Goal: Information Seeking & Learning: Learn about a topic

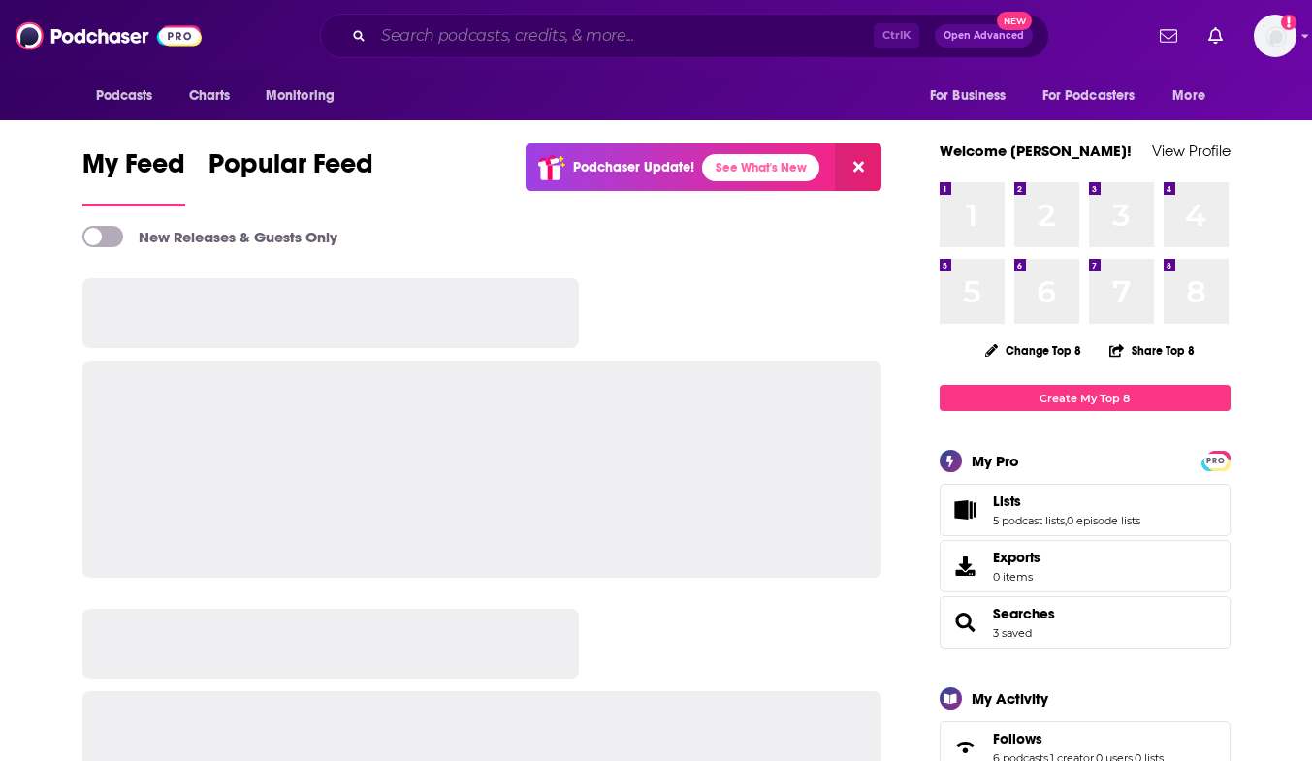
click at [454, 31] on input "Search podcasts, credits, & more..." at bounding box center [623, 35] width 500 height 31
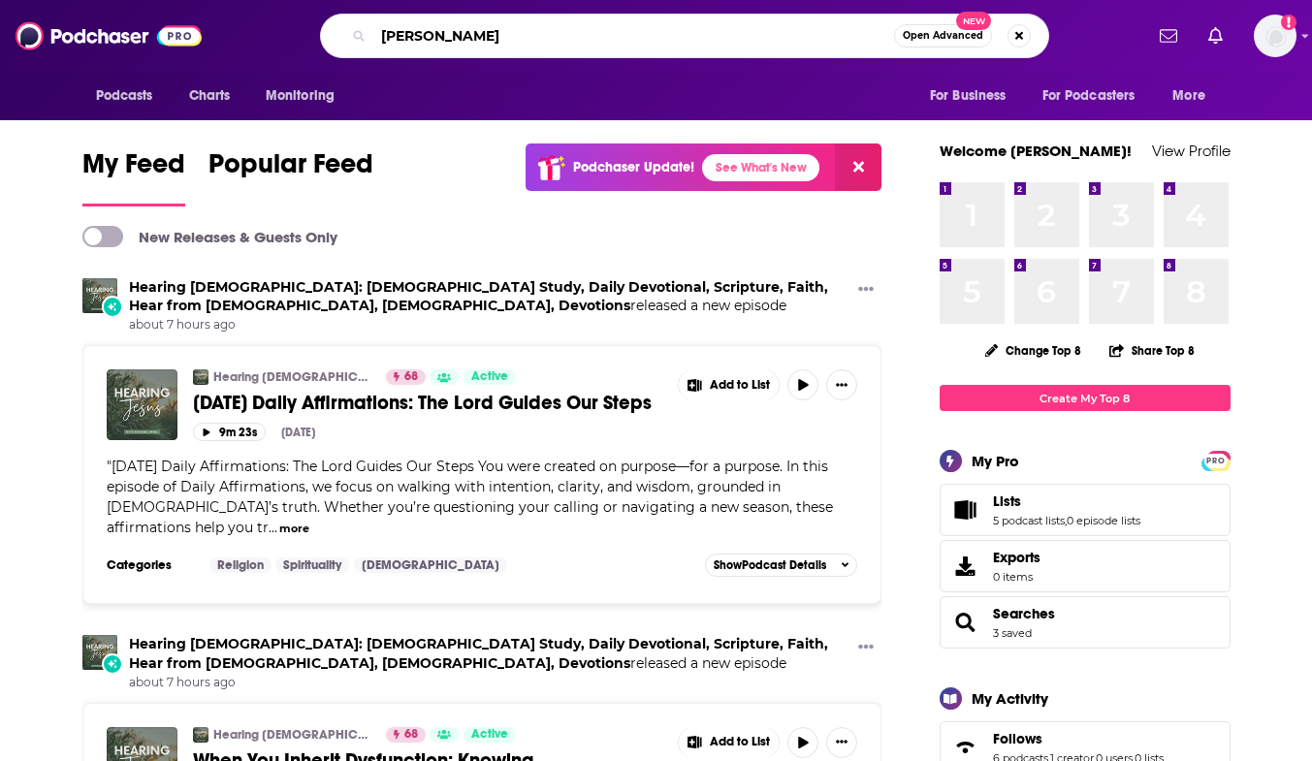
type input "[PERSON_NAME]"
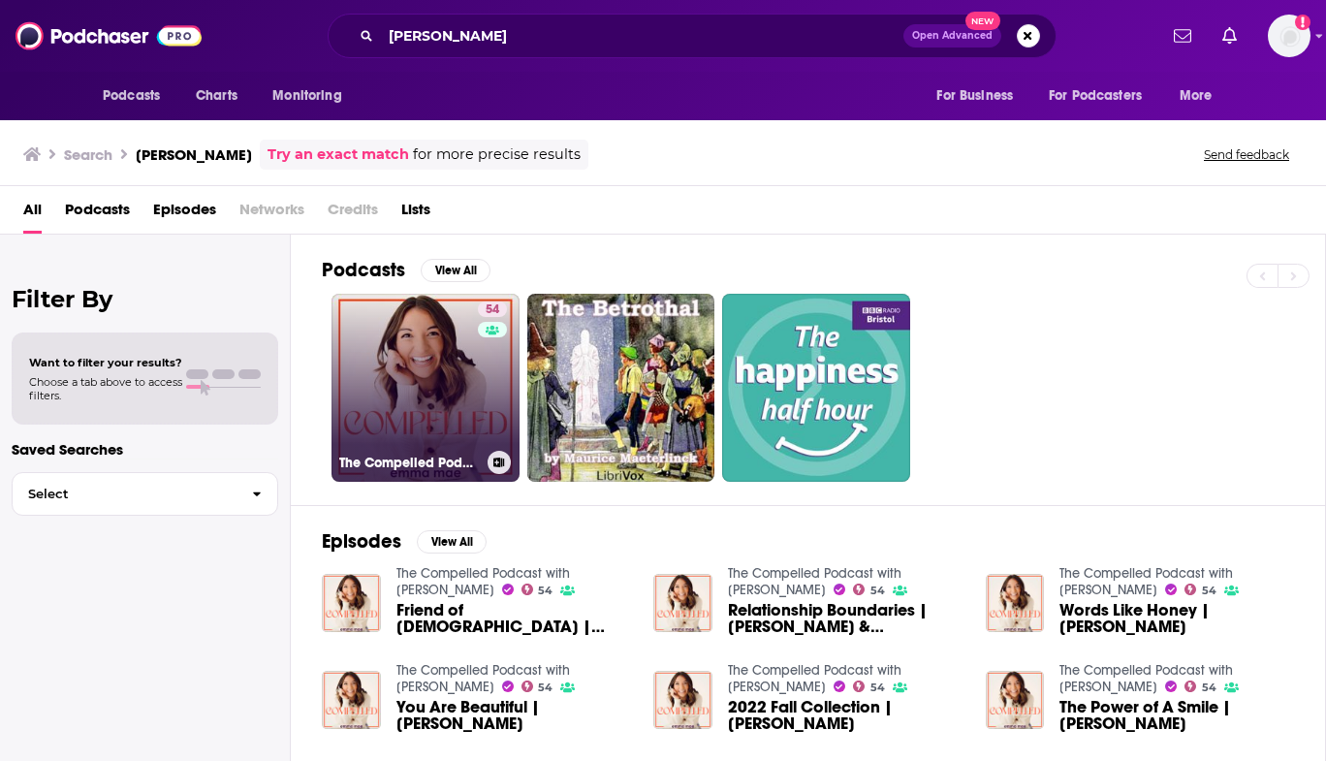
click at [432, 422] on link "54 The Compelled Podcast with [PERSON_NAME]" at bounding box center [426, 388] width 188 height 188
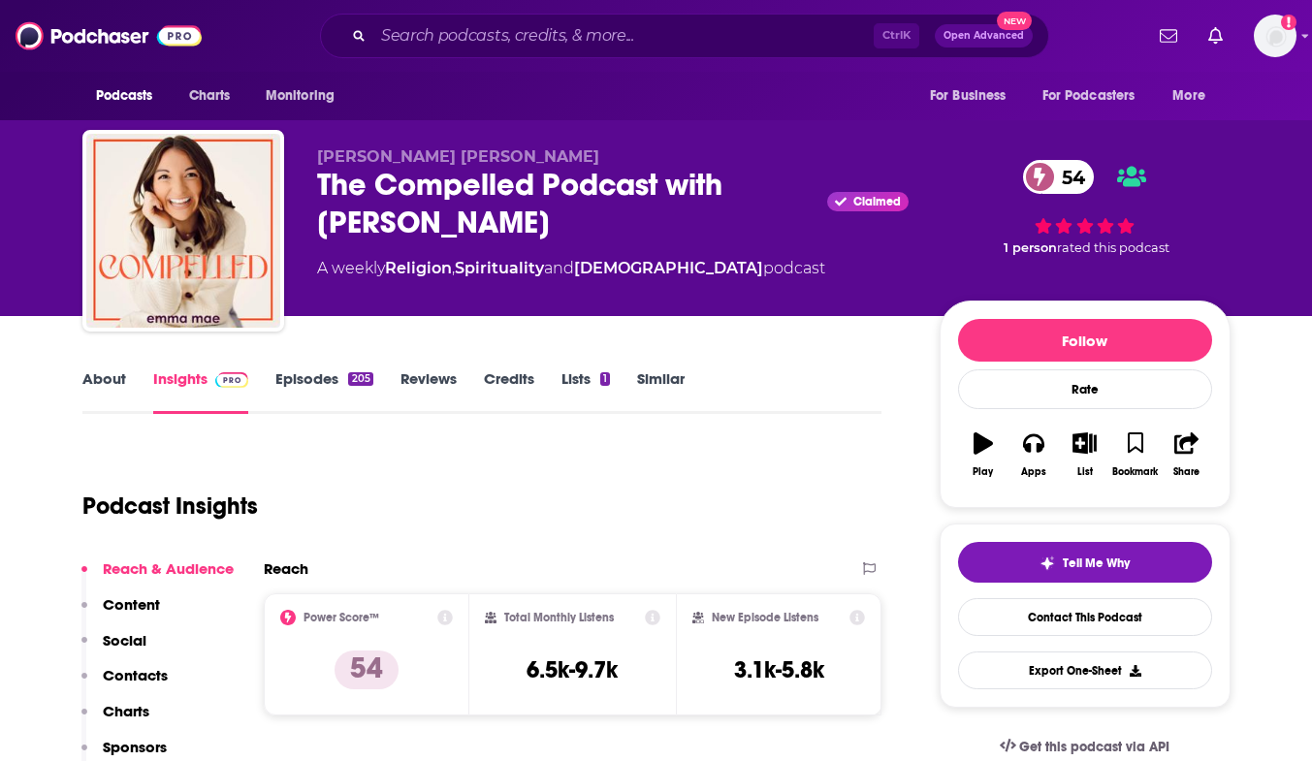
click at [303, 391] on link "Episodes 205" at bounding box center [323, 391] width 97 height 45
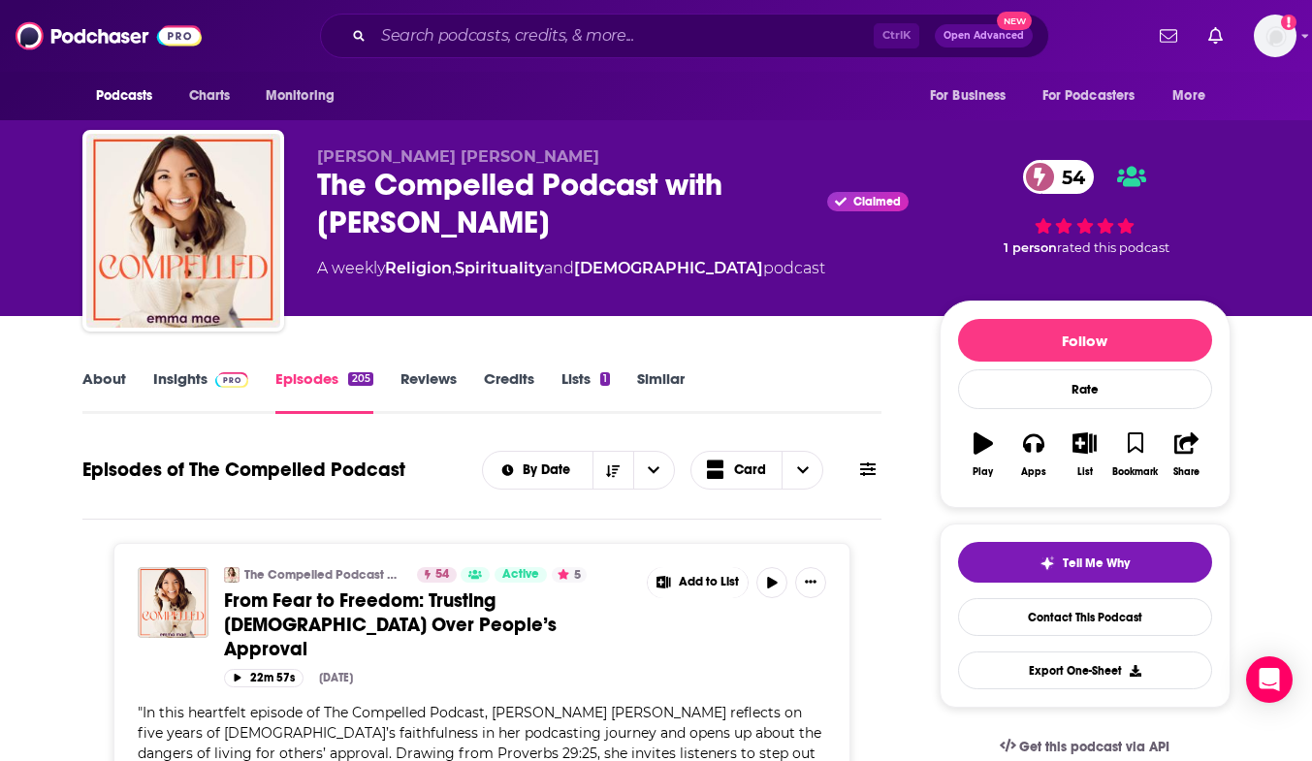
click at [289, 374] on link "Episodes 205" at bounding box center [323, 391] width 97 height 45
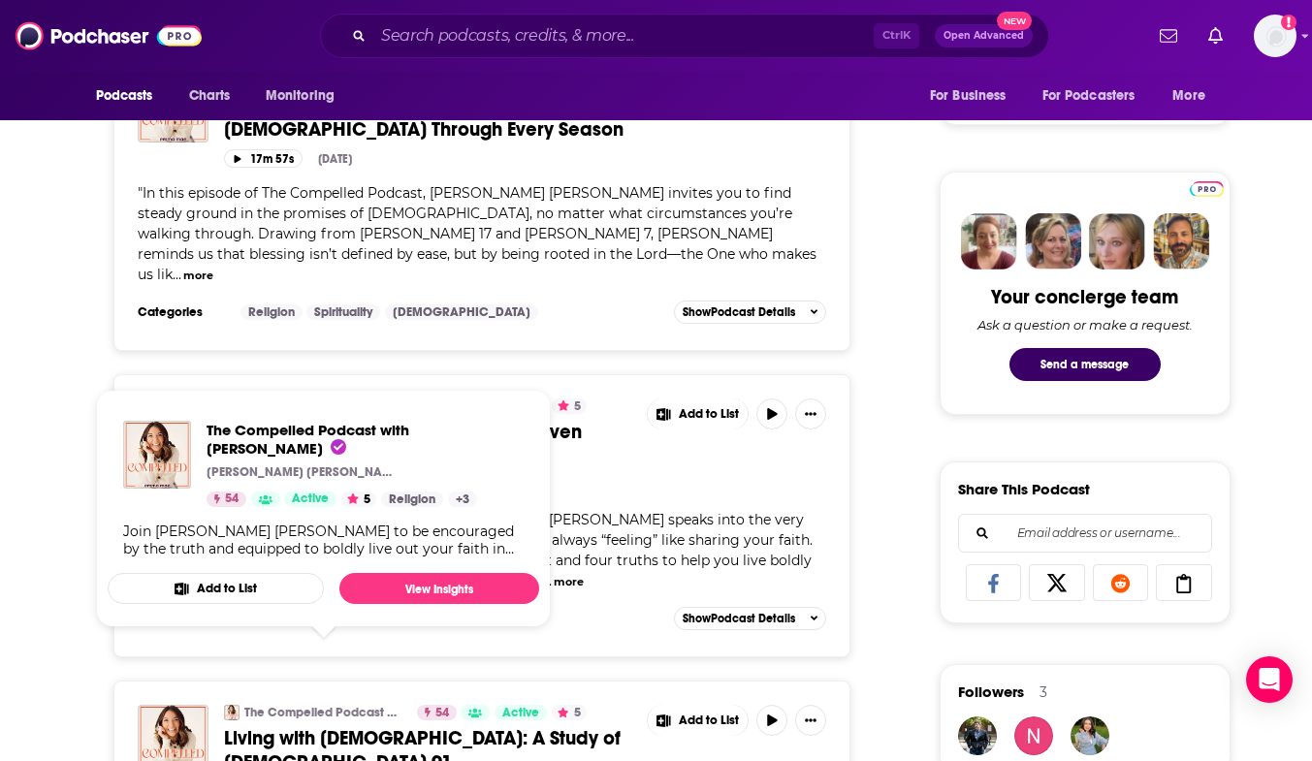
scroll to position [1066, 0]
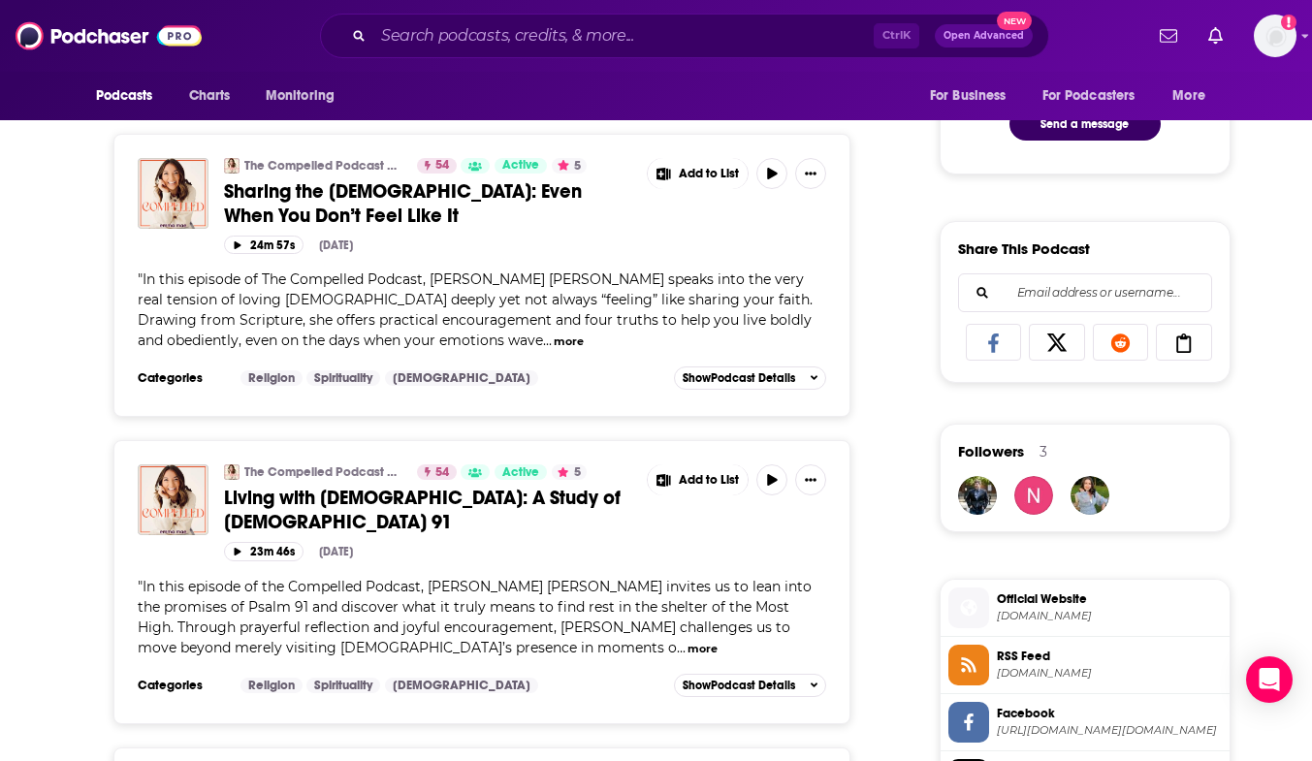
click at [554, 334] on button "more" at bounding box center [569, 342] width 30 height 16
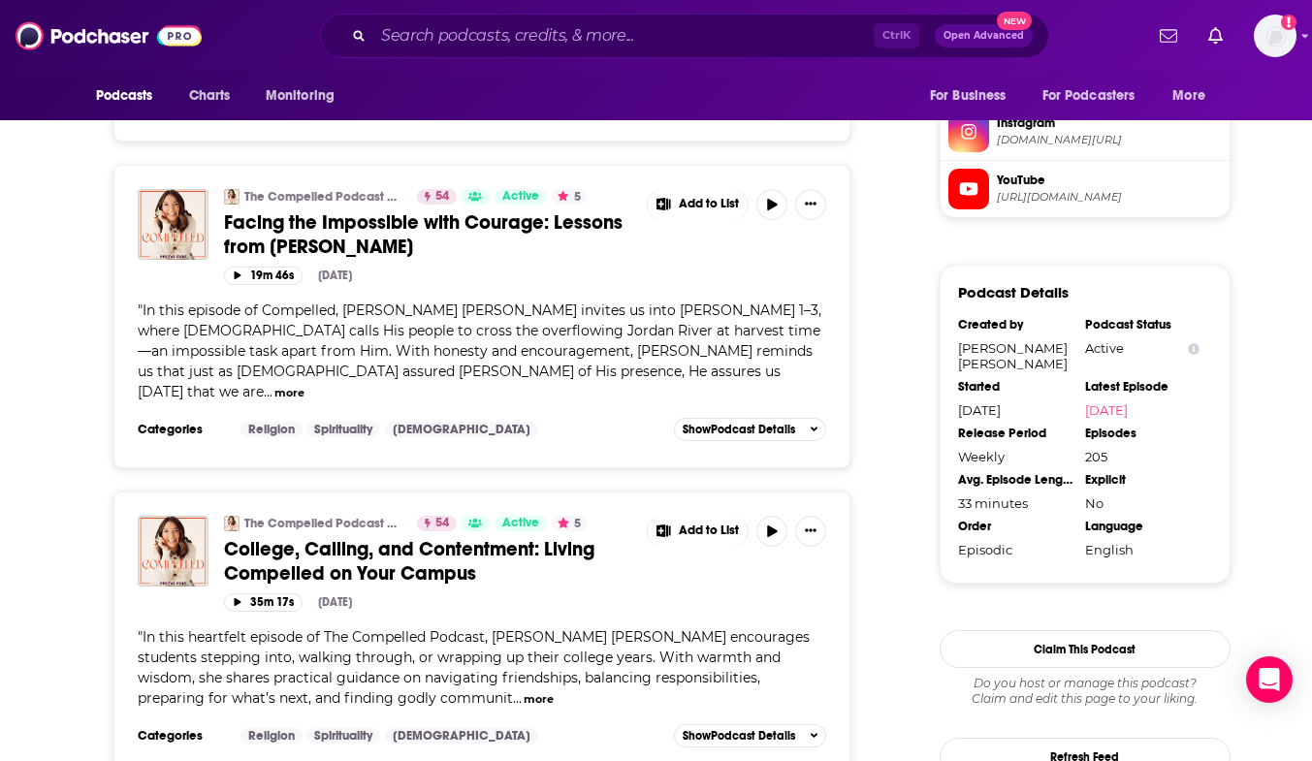
scroll to position [1842, 0]
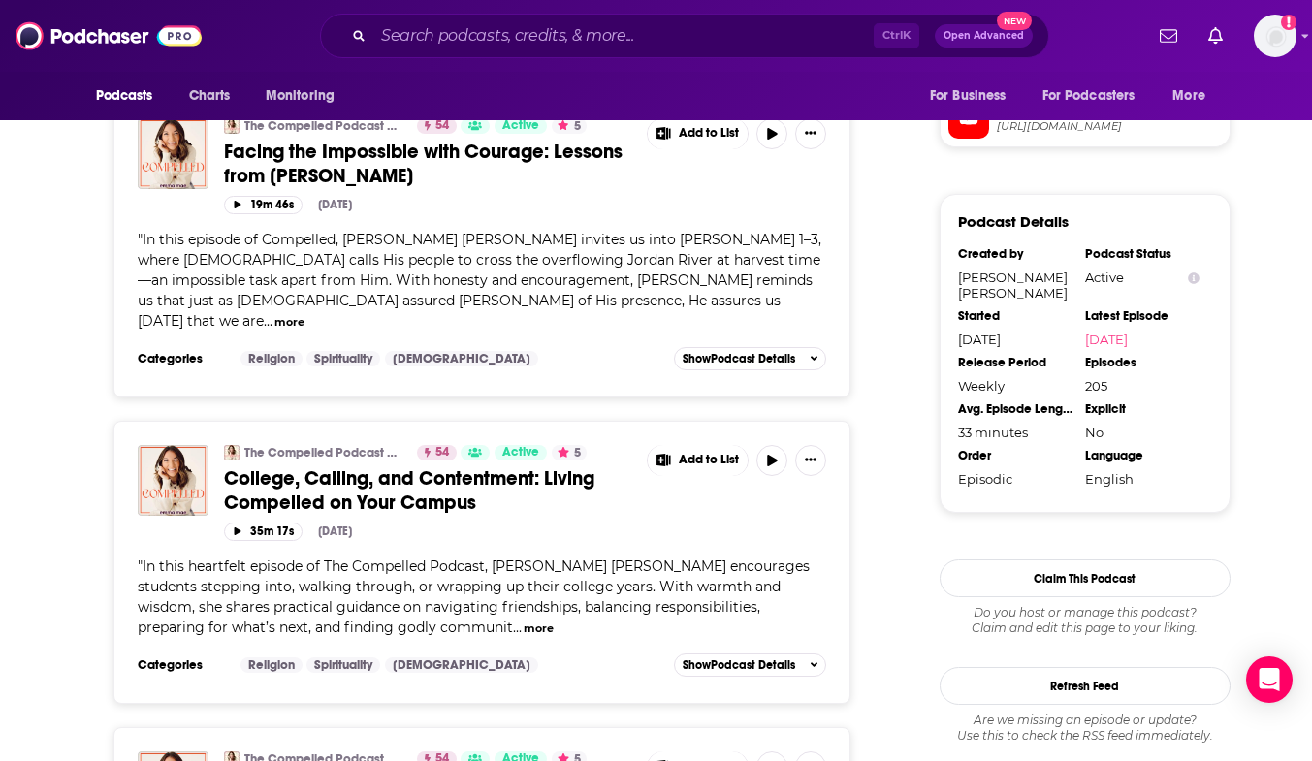
click at [524, 620] on button "more" at bounding box center [539, 628] width 30 height 16
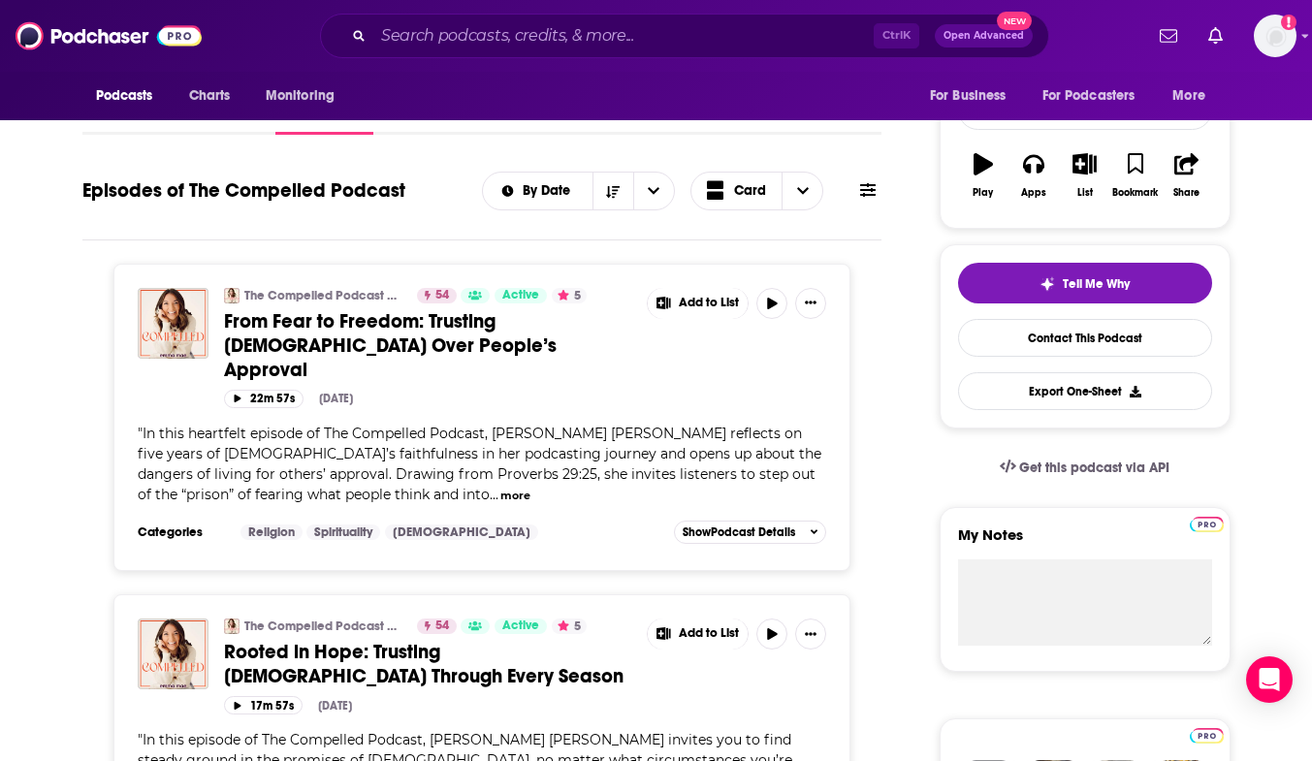
scroll to position [0, 0]
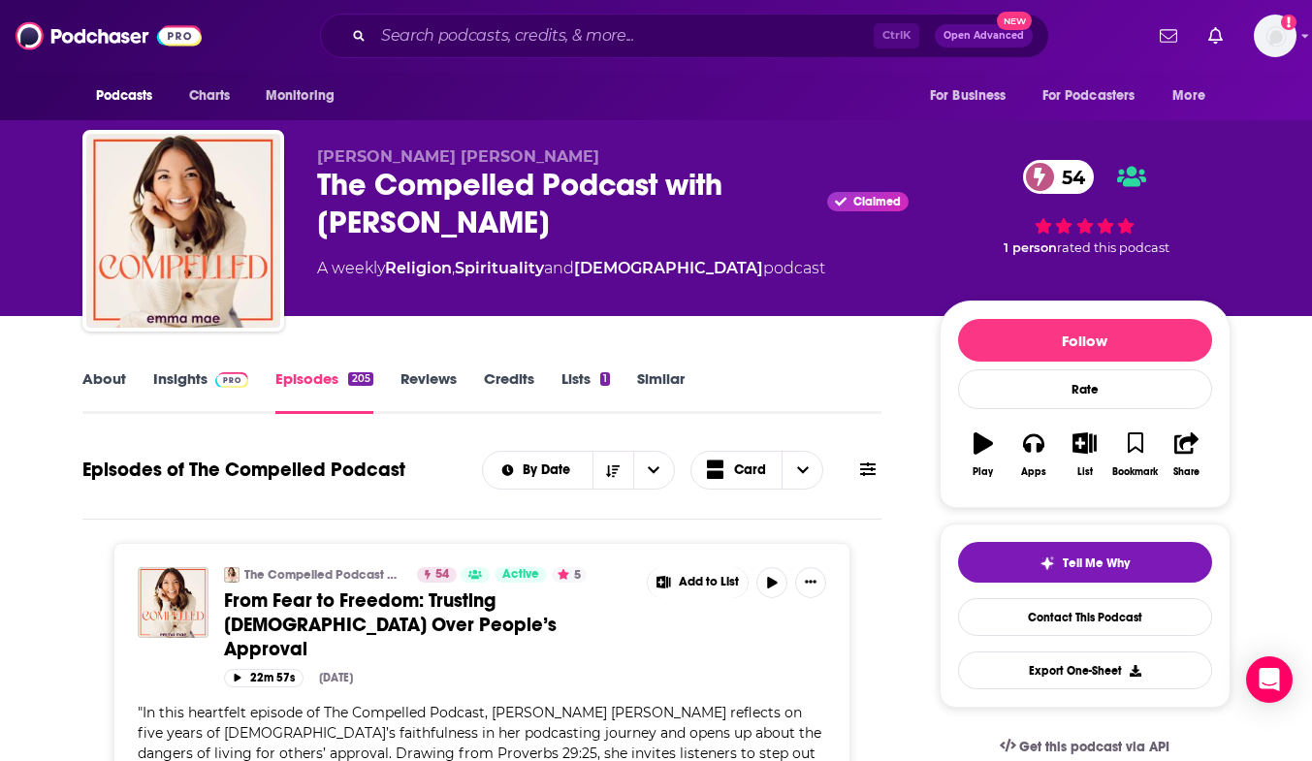
click at [175, 369] on link "Insights" at bounding box center [201, 391] width 96 height 45
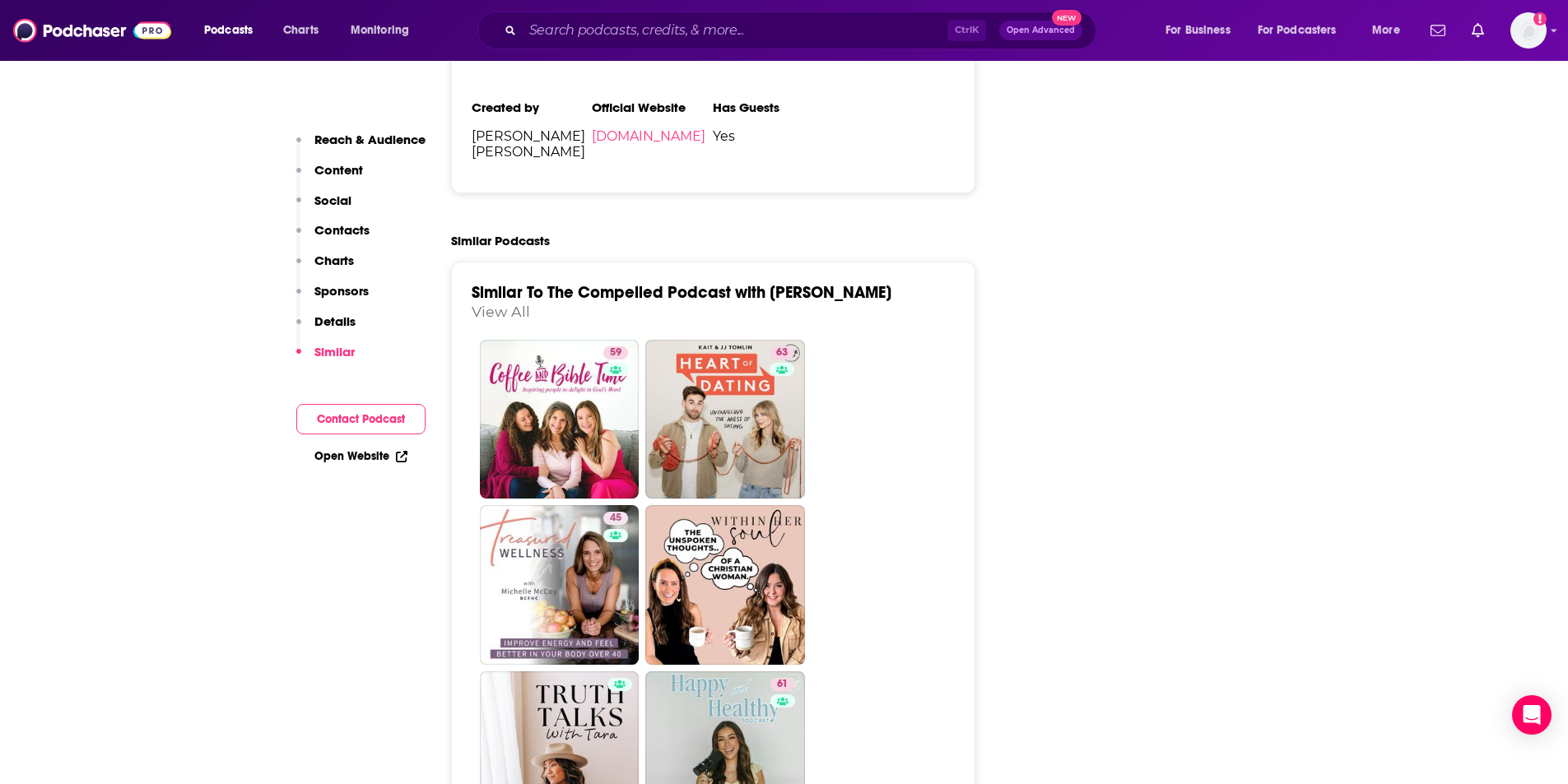
scroll to position [2551, 0]
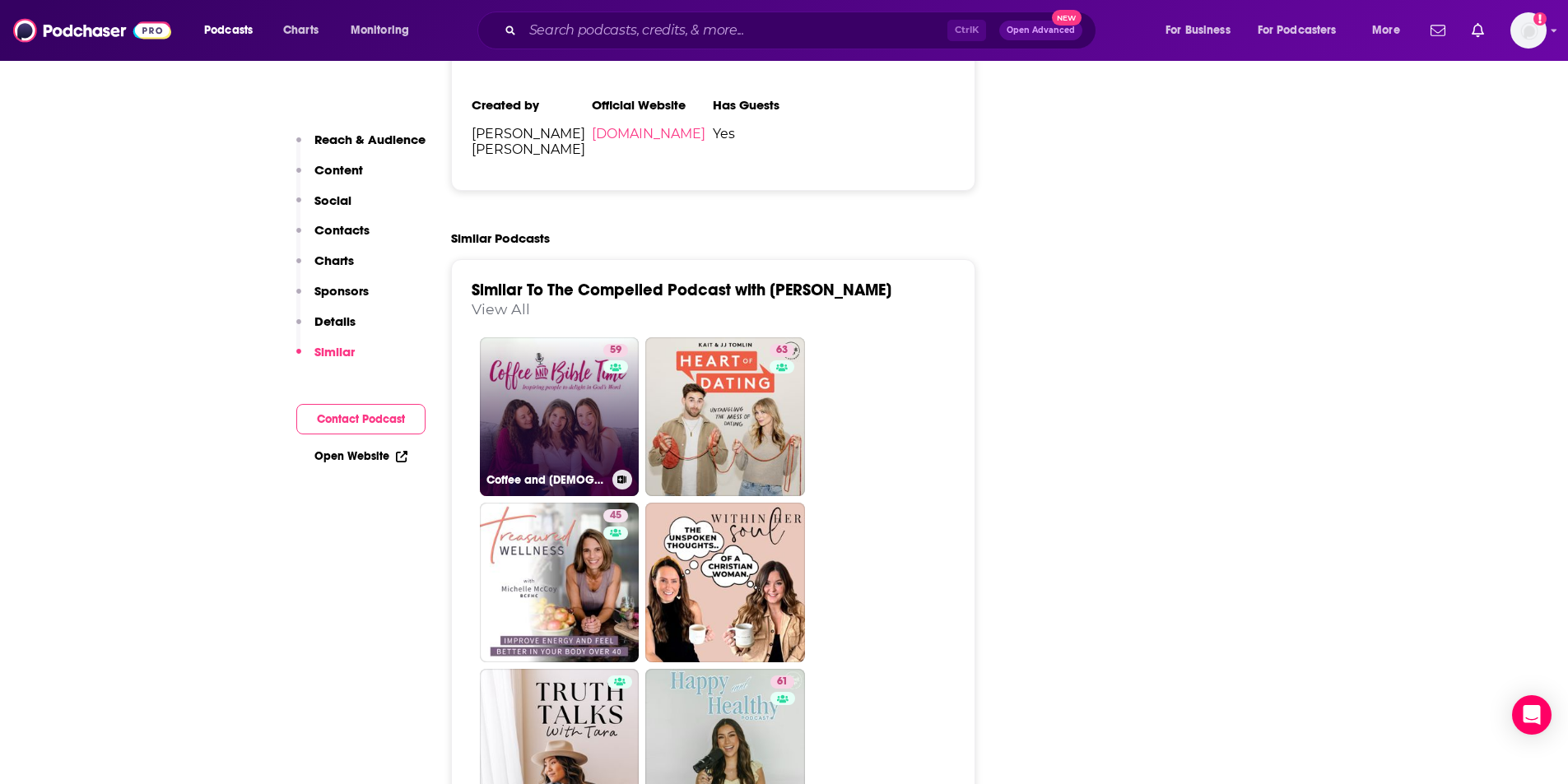
click at [585, 338] on link "59 Coffee and [DEMOGRAPHIC_DATA] Time Podcast" at bounding box center [559, 417] width 160 height 160
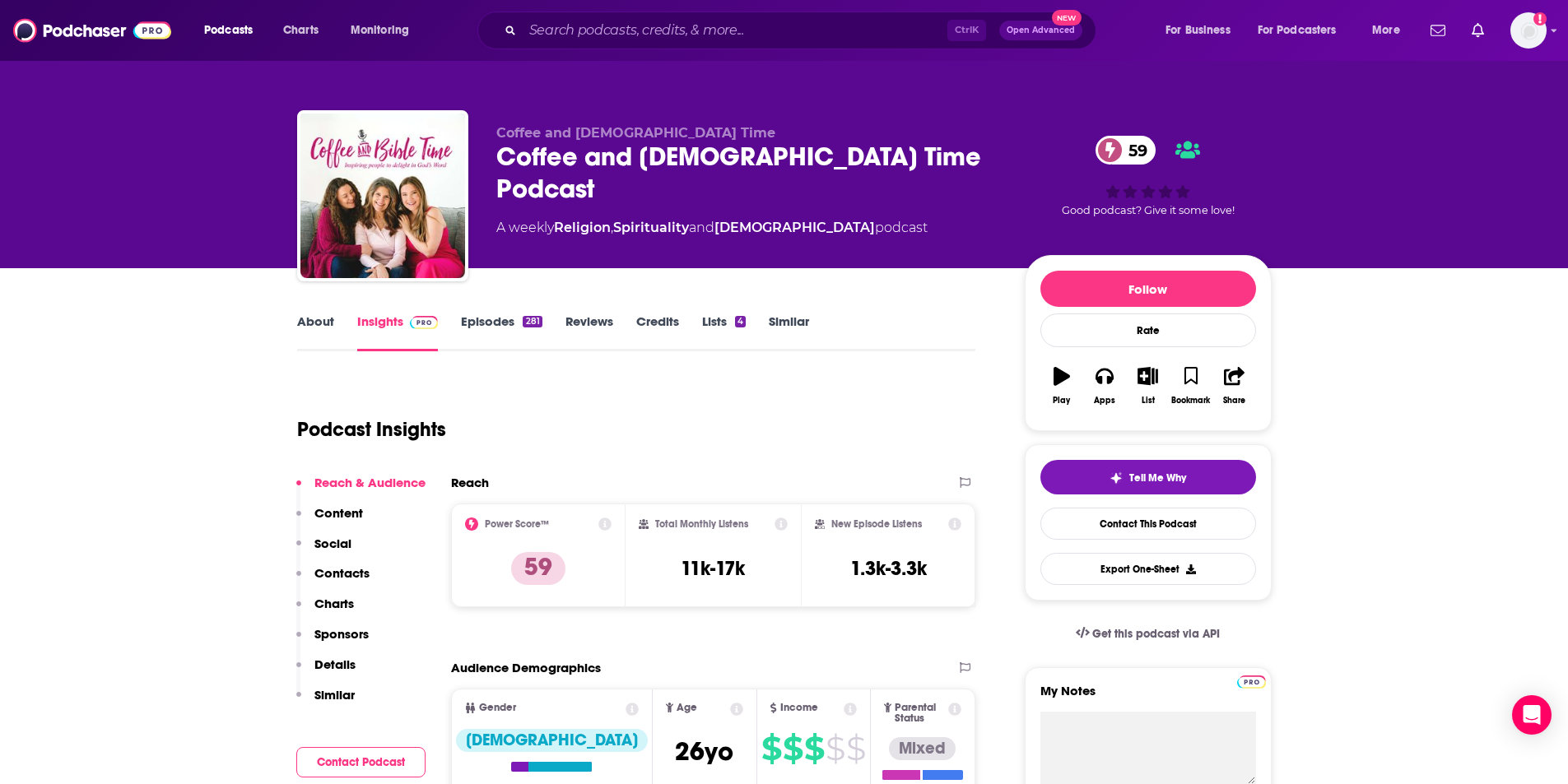
type input "[URL][DOMAIN_NAME]"
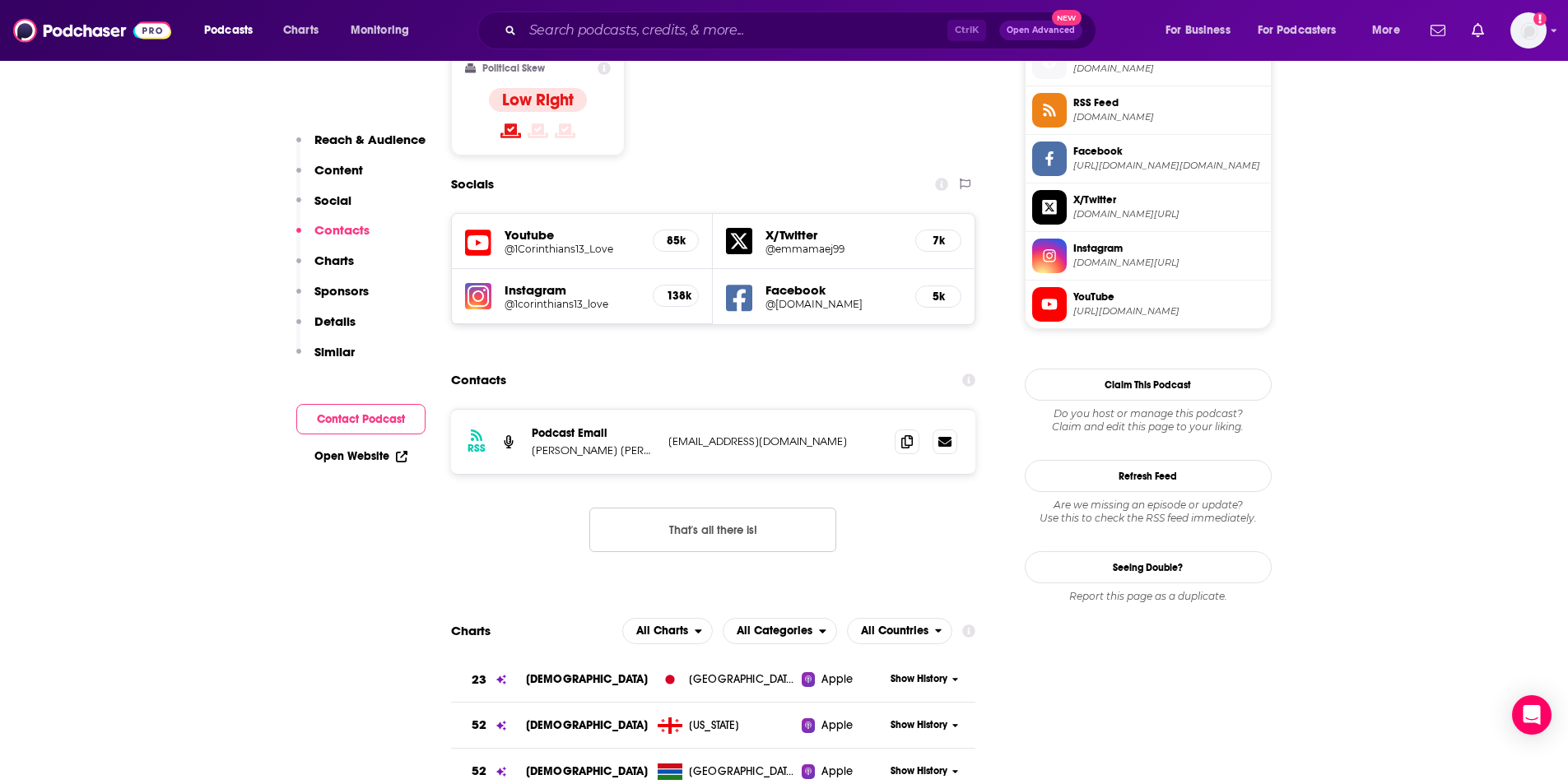
scroll to position [1151, 0]
